Goal: Task Accomplishment & Management: Complete application form

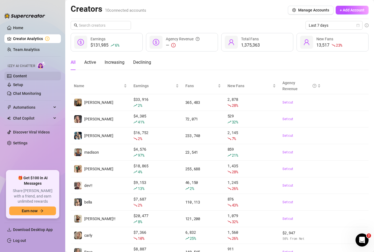
click at [14, 74] on link "Content" at bounding box center [20, 76] width 14 height 4
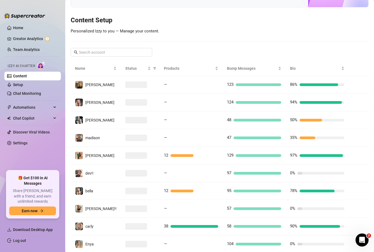
scroll to position [52, 0]
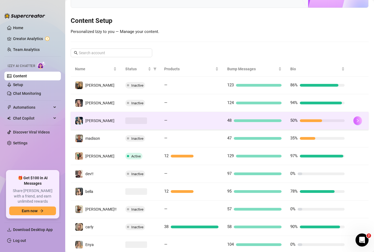
click at [356, 119] on icon "right" at bounding box center [358, 121] width 4 height 4
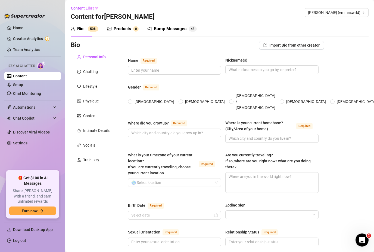
type input "It’s just [PERSON_NAME] :)"
type input "em, [PERSON_NAME], some people call me Lu"
radio input "true"
type input "North River in [US_STATE]!"
type input "I live smack dab in the middle of [GEOGRAPHIC_DATA] now lol"
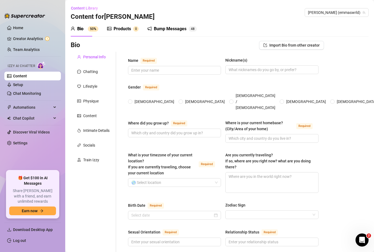
type textarea "No i wanna go to Saint [PERSON_NAME] soooo badly tho"
type input "[DATE]"
type input "straight as a nail but making out with girls is fun too"
type input "I have a bf, he doesn’t care that i have an OF but he just doesn’t want to know…"
type input "i have a step brother and a half brother"
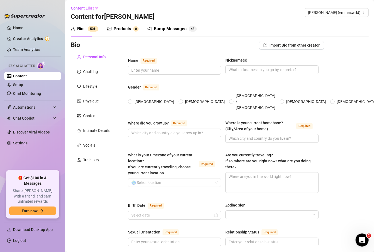
type input "zero kids but im not opposed to having them"
type input "2 dogs and a cat"
type input "just OF i love it tho"
type input "I’ve always been living off daddy’s money😇"
type input "graduated HS obvi and starting as a freshman at [GEOGRAPHIC_DATA]"
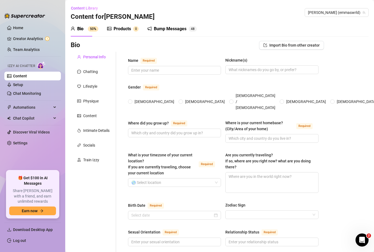
type input "My whole town is super [DEMOGRAPHIC_DATA] so i just go along with it"
type input "I try to stay educated politically but someone will always know more than me so…"
type textarea "My biggest goal is to travel the world, my bucket list locations are [GEOGRAPHI…"
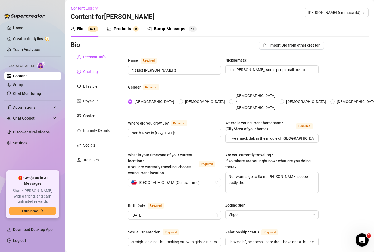
click at [82, 69] on div "Chatting" at bounding box center [87, 72] width 21 height 6
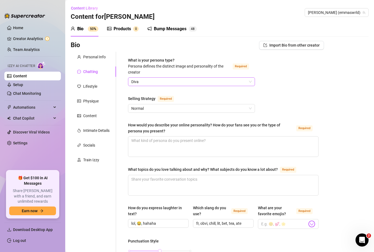
click at [134, 78] on span "Diva" at bounding box center [191, 82] width 120 height 8
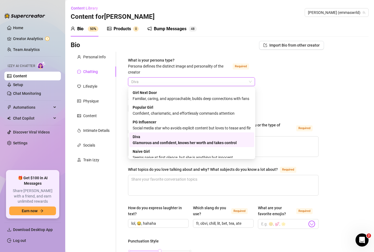
click at [134, 41] on div "Bio Import Bio from other creator" at bounding box center [197, 45] width 253 height 9
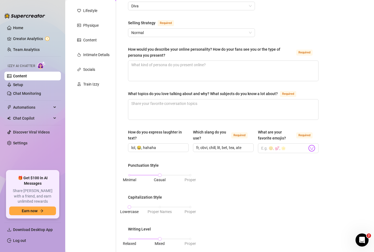
scroll to position [89, 0]
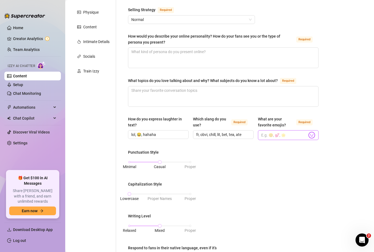
click at [311, 131] on img at bounding box center [311, 134] width 7 height 7
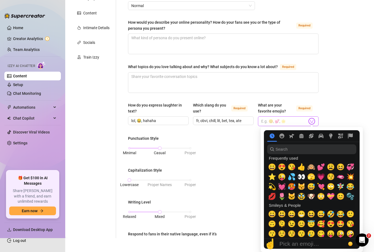
click at [311, 117] on img at bounding box center [311, 120] width 7 height 7
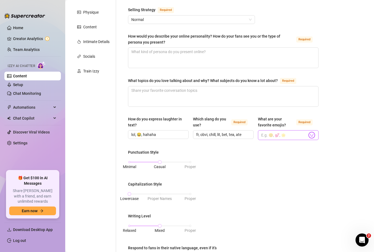
click at [312, 131] on img at bounding box center [311, 134] width 7 height 7
click at [298, 131] on input "What are your favorite emojis? Required" at bounding box center [284, 134] width 46 height 7
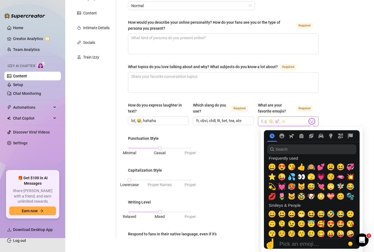
click at [313, 117] on img at bounding box center [311, 120] width 7 height 7
click at [311, 119] on img at bounding box center [311, 120] width 7 height 7
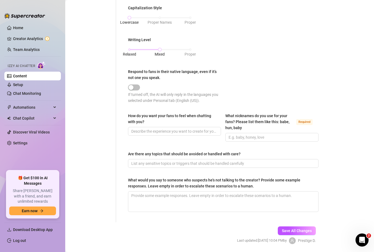
scroll to position [264, 0]
click at [244, 135] on input "What nicknames do you use for your fans? Please list them like this: babe, hun,…" at bounding box center [271, 138] width 85 height 6
click at [238, 135] on input "Baby, honey" at bounding box center [271, 138] width 85 height 6
click at [279, 135] on input "Baby , honey" at bounding box center [271, 138] width 85 height 6
type input "Baby honey love hun sexy daddy"
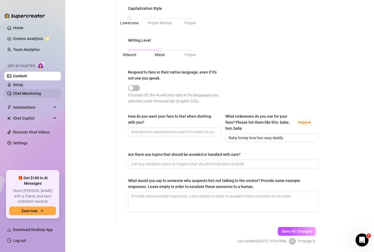
click at [41, 92] on link "Chat Monitoring" at bounding box center [27, 93] width 28 height 4
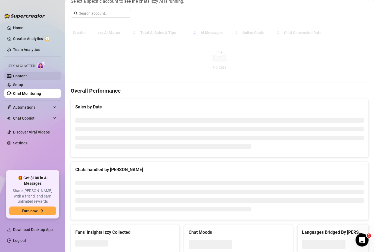
click at [13, 76] on link "Content" at bounding box center [20, 76] width 14 height 4
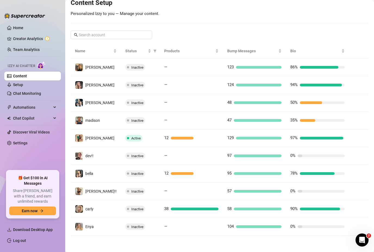
scroll to position [52, 0]
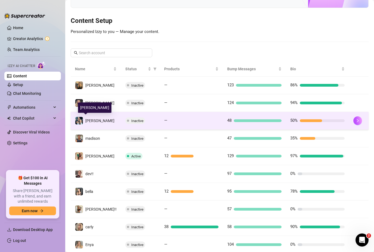
click at [349, 112] on td at bounding box center [359, 121] width 20 height 18
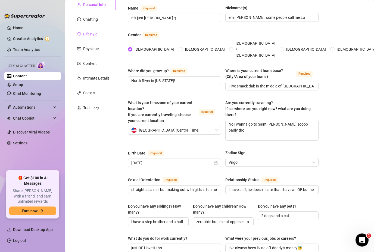
click at [88, 31] on div "Lifestyle" at bounding box center [90, 34] width 14 height 6
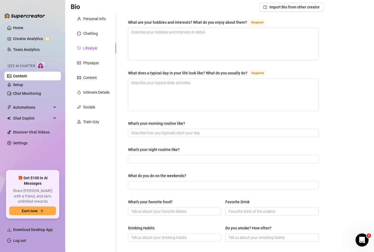
scroll to position [33, 0]
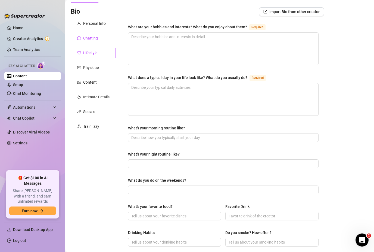
click at [84, 35] on div "Chatting" at bounding box center [90, 38] width 15 height 6
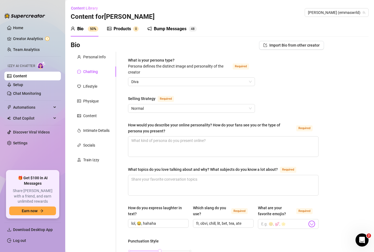
scroll to position [0, 0]
click at [88, 54] on div "Personal Info" at bounding box center [94, 57] width 23 height 6
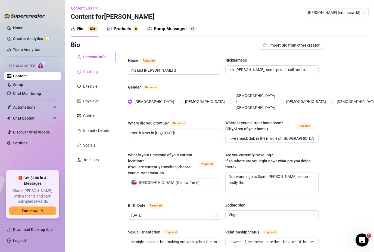
click at [83, 69] on div "Chatting" at bounding box center [90, 72] width 15 height 6
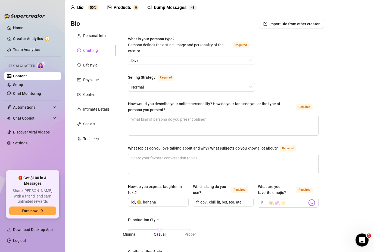
scroll to position [19, 0]
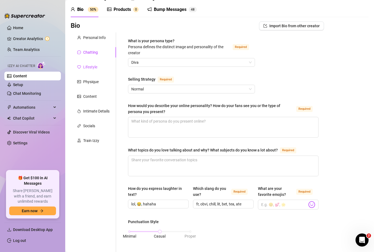
click at [81, 64] on div "Lifestyle" at bounding box center [87, 67] width 20 height 6
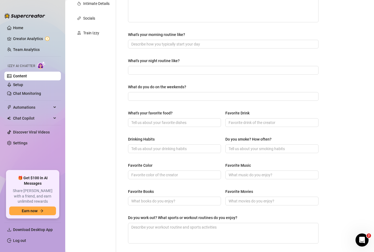
scroll to position [133, 0]
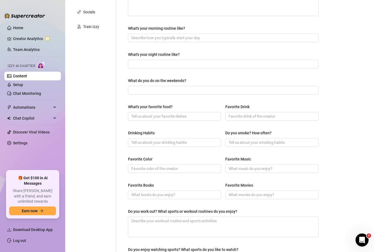
click at [208, 105] on div "What's your favorite food? Favorite Drink" at bounding box center [223, 115] width 191 height 22
click at [215, 113] on input "What's your favorite food?" at bounding box center [173, 116] width 85 height 6
type input "S"
type input "I loveeeeee sushi 😇"
click at [259, 113] on input "Favorite Drink" at bounding box center [271, 116] width 85 height 6
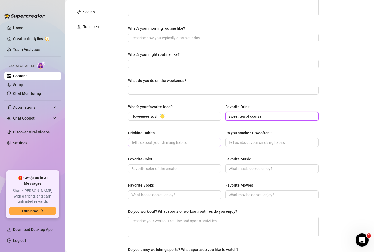
type input "sweet tea of course"
click at [198, 139] on input "Drinking Habits" at bounding box center [173, 142] width 85 height 6
type input "i dont drink much but when i do ill get so turnt off of a tangerine white claw"
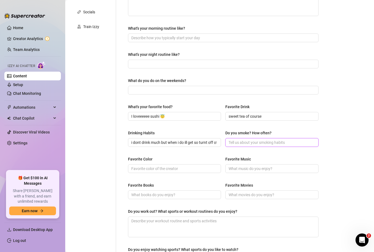
click at [231, 139] on input "Do you smoke? How often?" at bounding box center [271, 142] width 85 height 6
type input "not rlly"
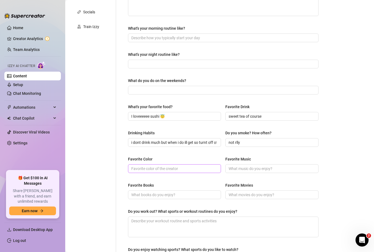
click at [211, 164] on span at bounding box center [174, 168] width 93 height 9
type input "I luv pink or purple!!"
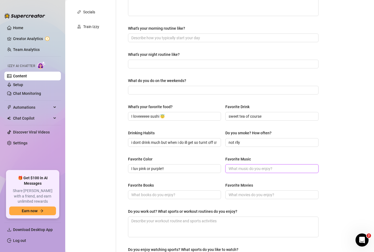
click at [255, 165] on input "Favorite Music" at bounding box center [271, 168] width 85 height 6
type input "Don’t judge me but i love lil peep… my guilty pleasure"
click at [183, 191] on input "Favorite Books" at bounding box center [173, 194] width 85 height 6
click at [236, 190] on span at bounding box center [271, 194] width 93 height 9
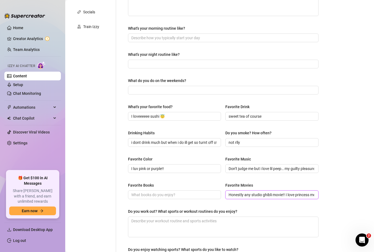
scroll to position [143, 0]
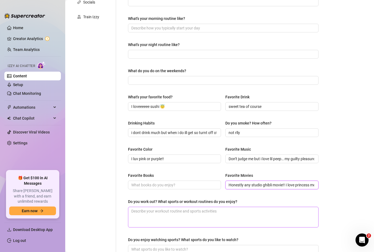
type input "Honestly any studio ghibli movie!! I love princess mononoke"
click at [173, 207] on textarea "Do you work out? What sports or workout routines do you enjoy?" at bounding box center [223, 217] width 190 height 20
type textarea "y"
type textarea "yo"
type textarea "you"
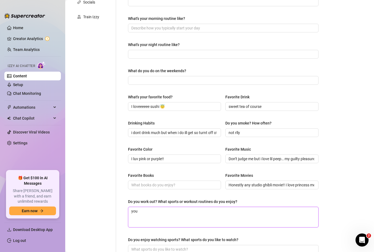
type textarea "you"
type textarea "you c"
type textarea "you ca"
type textarea "you can"
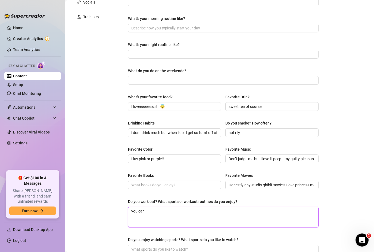
type textarea "you can p"
type textarea "you can pr"
type textarea "you can pro"
type textarea "you can prob"
type textarea "you can proba"
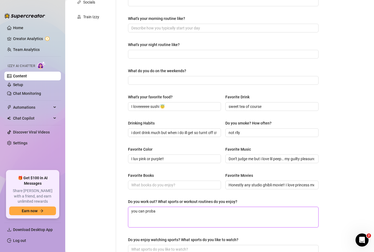
type textarea "you can probab"
type textarea "you can probabl"
type textarea "you can probably"
type textarea "you can probably a"
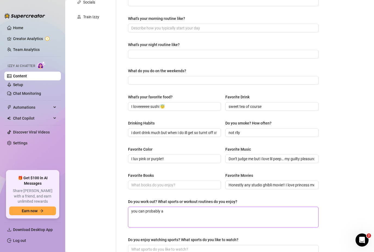
type textarea "you can probably al"
type textarea "you can probably alr"
type textarea "you can probably alre"
type textarea "you can probably alrea"
type textarea "you can probably alread"
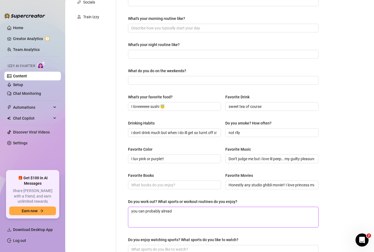
type textarea "you can probably already"
type textarea "you can probably already t"
type textarea "you can probably already te"
type textarea "you can probably already tel"
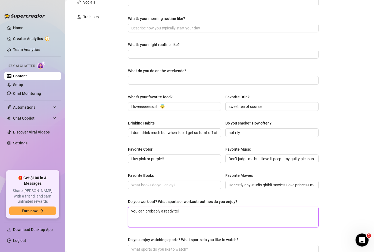
type textarea "you can probably already tell"
type textarea "you can probably already tell b"
type textarea "you can probably already tell bu"
type textarea "you can probably already tell but"
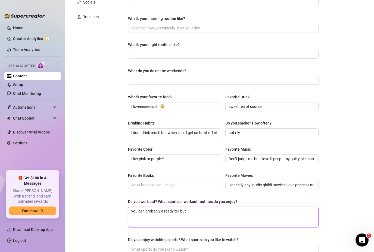
type textarea "you can probably already tell but"
type textarea "you can probably already tell but i"
type textarea "you can probably already tell but i l"
type textarea "you can probably already tell but i lo"
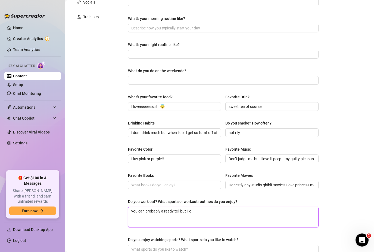
type textarea "you can probably already tell but i lov"
type textarea "you can probably already tell but i love"
type textarea "you can probably already tell but i love l"
type textarea "you can probably already tell but i love le"
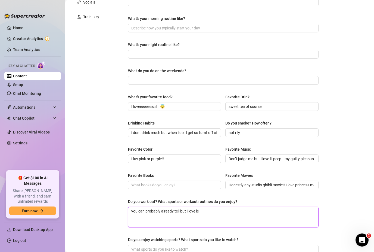
type textarea "you can probably already tell but i love leg"
type textarea "you can probably already tell but i love leg/"
type textarea "you can probably already tell but i love leg/ b"
type textarea "you can probably already tell but i love leg/ bu"
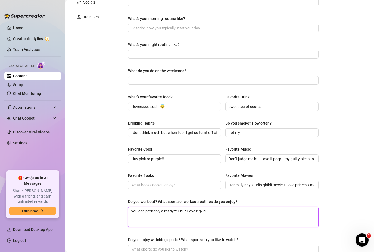
type textarea "you can probably already tell but i love leg/ but"
type textarea "you can probably already tell but i love leg/ butt"
type textarea "you can probably already tell but i love leg/ butt d"
type textarea "you can probably already tell but i love leg/ butt da"
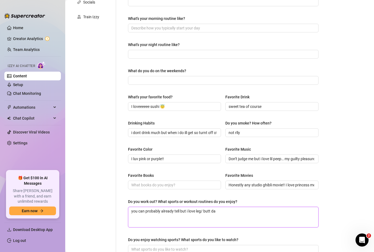
type textarea "you can probably already tell but i love leg/ [DATE]"
type textarea "you can probably already tell but i love leg/ [DATE] l"
type textarea "you can probably already tell but i love leg/ [DATE] lo"
type textarea "you can probably already tell but i love leg/ [DATE] lol"
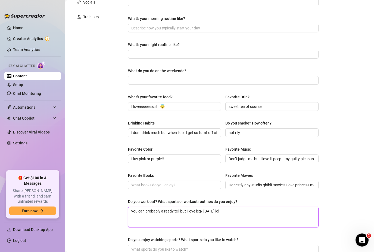
type textarea "you can probably already tell but i love leg/ [DATE] lol"
type textarea "you can probably already tell but i love leg/ [DATE] lol i"
type textarea "you can probably already tell but i love leg/ [DATE] lol i u"
type textarea "you can probably already tell but i love leg/ [DATE] lol i [GEOGRAPHIC_DATA]"
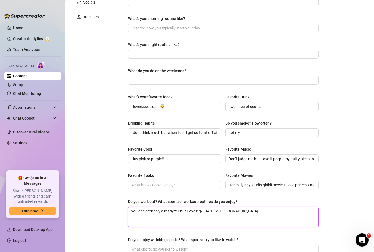
type textarea "you can probably already tell but i love leg/ [DATE] lol i usu"
type textarea "you can probably already tell but i love leg/ [DATE] lol i usua"
type textarea "you can probably already tell but i love leg/ [DATE] lol i usual"
type textarea "you can probably already tell but i love leg/ [DATE] lol i usuall"
type textarea "you can probably already tell but i love leg/ [DATE] lol i usually"
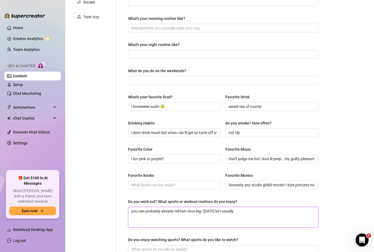
type textarea "you can probably already tell but i love leg/ [DATE] lol i usually"
type textarea "you can probably already tell but i love leg/ [DATE] lol i usually d"
type textarea "you can probably already tell but i love leg/ [DATE] lol i usually do"
type textarea "you can probably already tell but i love leg/ [DATE] lol i usually do l"
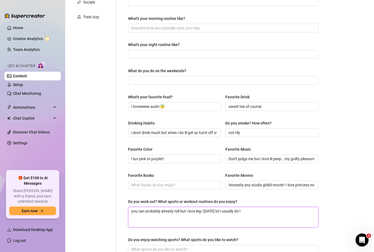
type textarea "you can probably already tell but i love leg/ [DATE] lol i usually do le"
type textarea "you can probably already tell but i love leg/ [DATE] lol i usually do leg"
type textarea "you can probably already tell but i love leg/ [DATE] lol i usually do leg p"
type textarea "you can probably already tell but i love leg/ [DATE] lol i usually do leg pr"
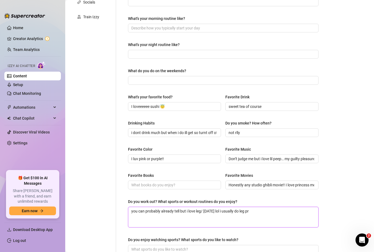
type textarea "you can probably already tell but i love leg/ [DATE] lol i usually do leg pre"
type textarea "you can probably already tell but i love leg/ [DATE] lol i usually do leg pres"
type textarea "you can probably already tell but i love leg/ [DATE] lol i usually do leg press"
type textarea "you can probably already tell but i love leg/ [DATE] lol i usually do leg presse"
type textarea "you can probably already tell but i love leg/ [DATE] lol i usually do leg press…"
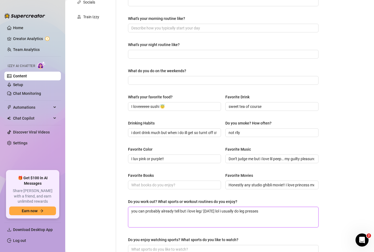
type textarea "you can probably already tell but i love leg/ [DATE] lol i usually do leg press…"
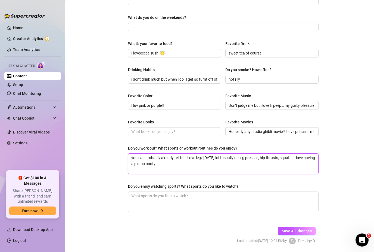
scroll to position [196, 0]
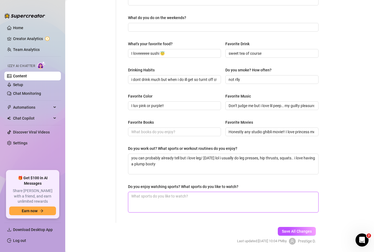
click at [263, 192] on textarea "Do you enjoy watching sports? What sports do you like to watch?" at bounding box center [223, 202] width 190 height 20
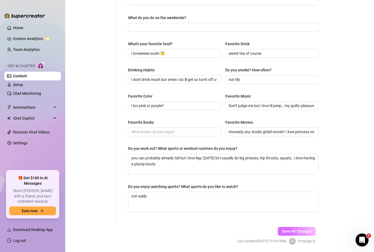
click at [306, 227] on button "Save All Changes" at bounding box center [297, 231] width 38 height 9
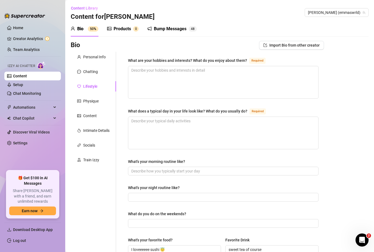
scroll to position [0, 0]
click at [303, 70] on textarea "What are your hobbies and interests? What do you enjoy about them? Required" at bounding box center [223, 82] width 190 height 32
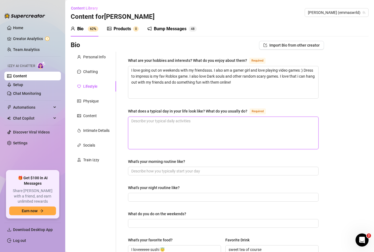
click at [293, 117] on textarea "What does a typical day in your life look like? What do you usually do? Required" at bounding box center [223, 133] width 190 height 32
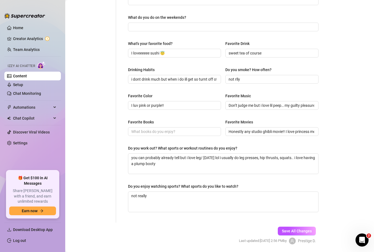
scroll to position [196, 0]
click at [305, 229] on span "Save All Changes" at bounding box center [297, 231] width 30 height 4
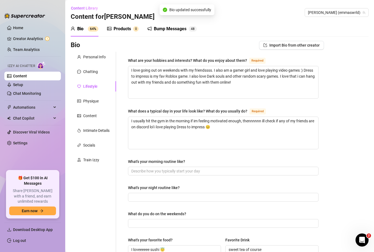
scroll to position [0, 0]
